Goal: Information Seeking & Learning: Understand process/instructions

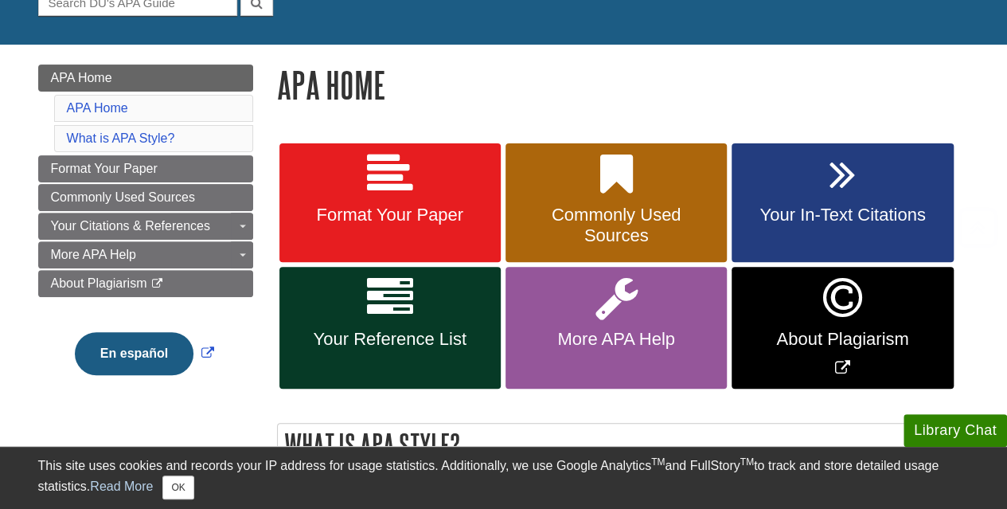
scroll to position [187, 0]
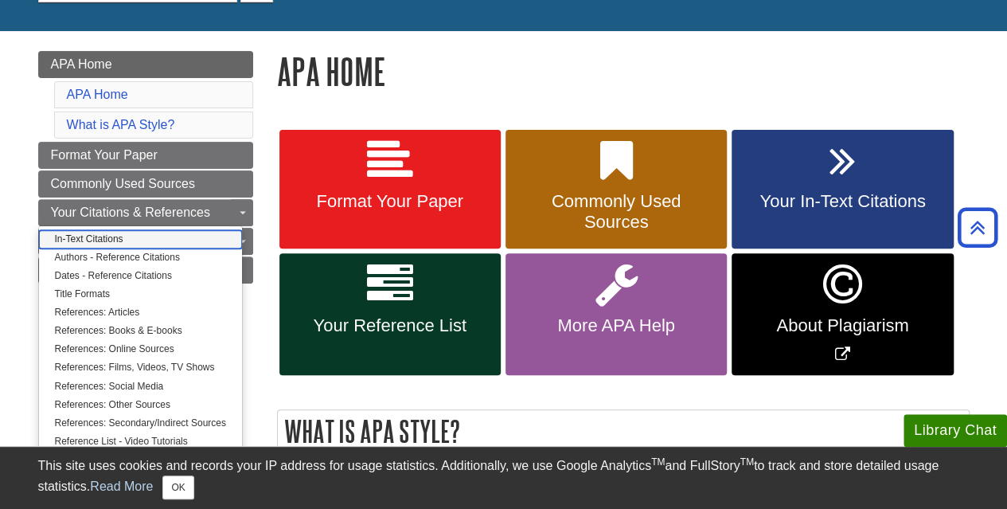
click at [132, 233] on link "In-Text Citations" at bounding box center [140, 239] width 203 height 18
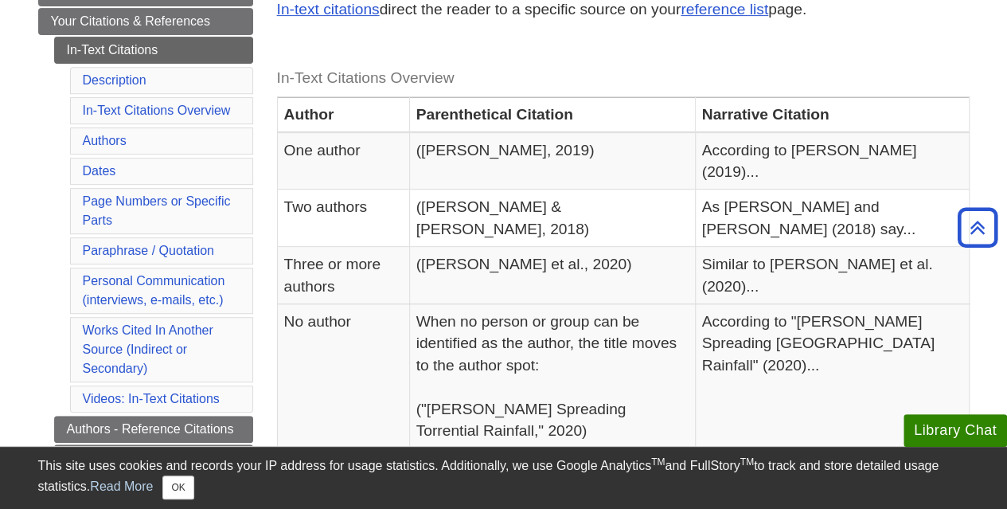
scroll to position [315, 0]
click at [123, 48] on link "In-Text Citations" at bounding box center [153, 50] width 199 height 27
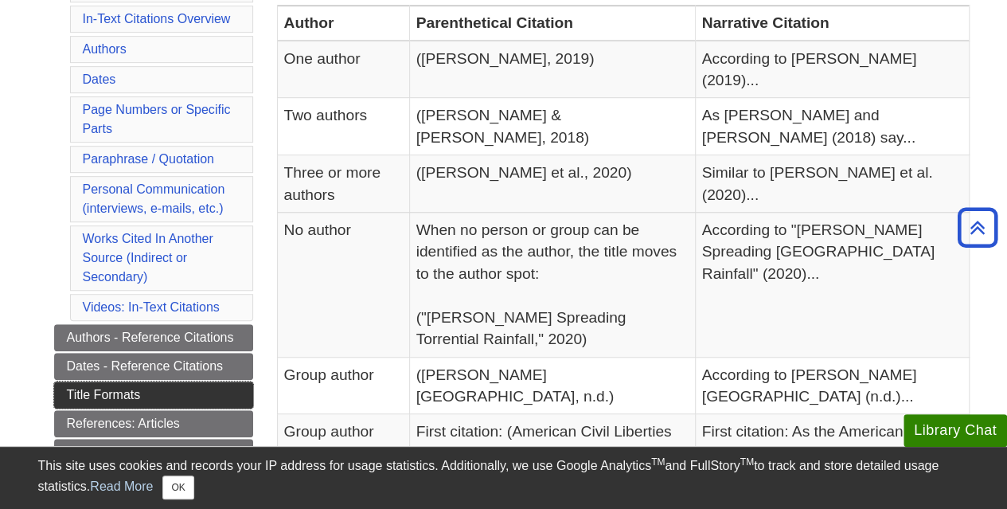
scroll to position [444, 0]
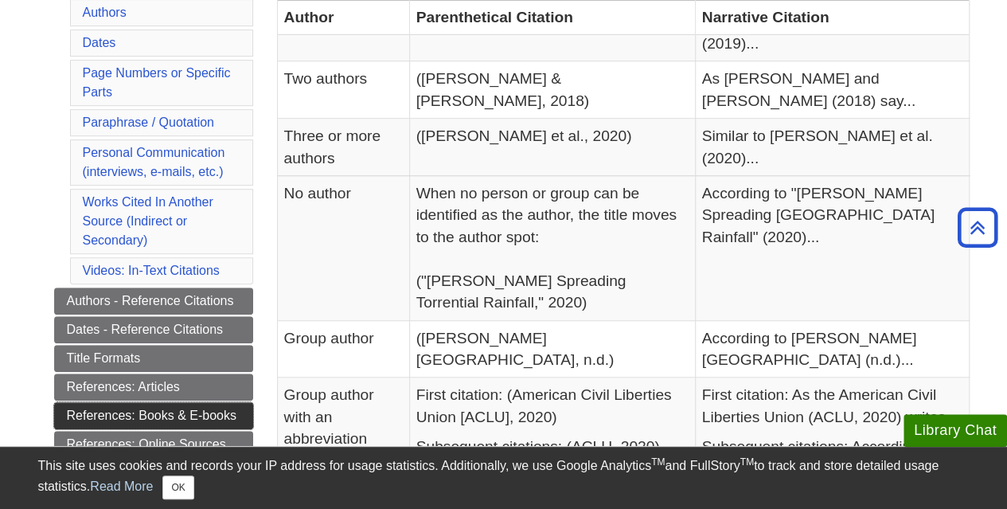
click at [154, 403] on link "References: Books & E-books" at bounding box center [153, 415] width 199 height 27
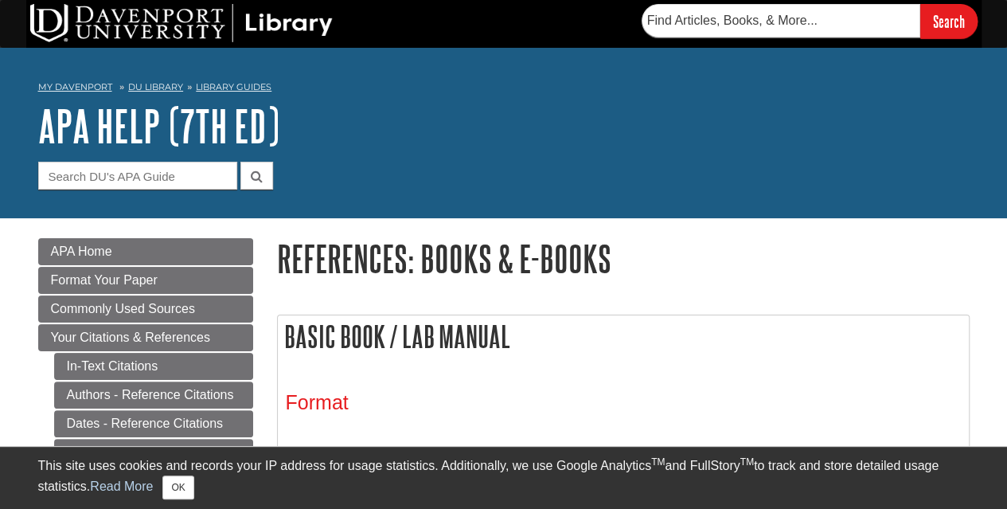
scroll to position [187, 0]
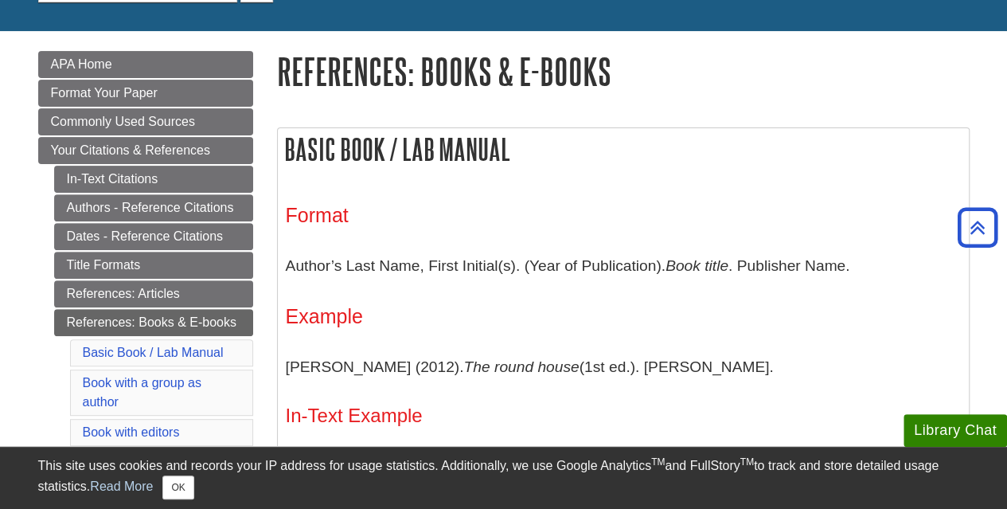
click at [516, 268] on p "Author’s Last Name, First Initial(s). (Year of Publication). Book title . Publi…" at bounding box center [623, 266] width 675 height 46
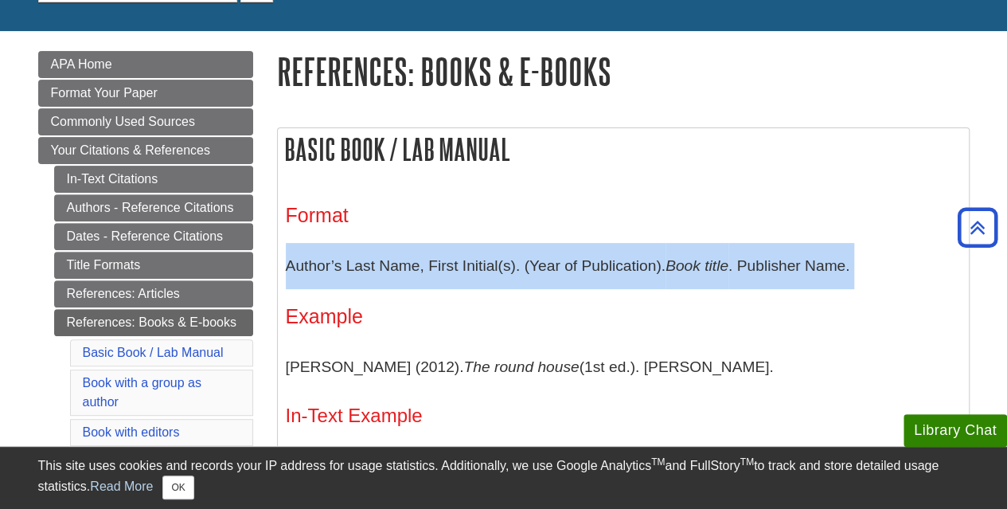
click at [516, 268] on p "Author’s Last Name, First Initial(s). (Year of Publication). Book title . Publi…" at bounding box center [623, 266] width 675 height 46
copy div "Author’s Last Name, First Initial(s). (Year of Publication). Book title . Publi…"
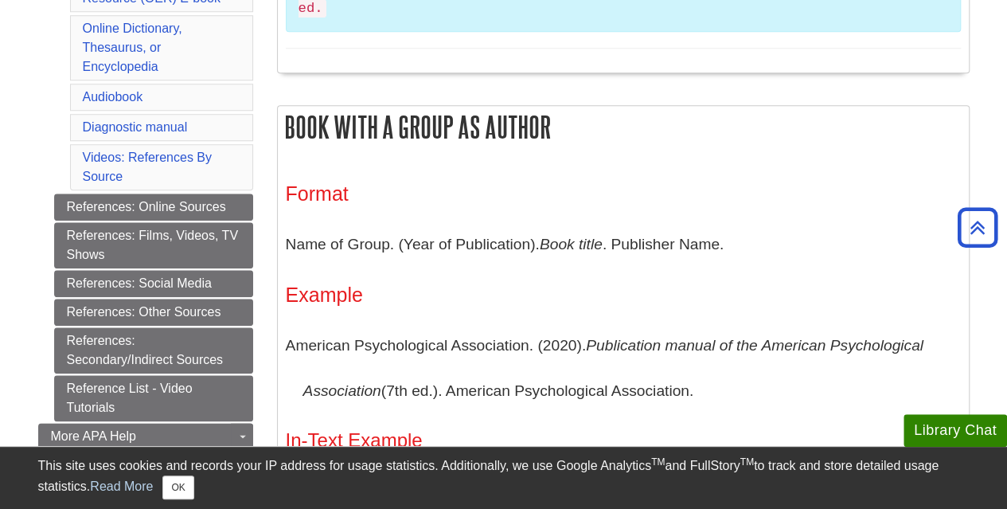
scroll to position [732, 0]
